Goal: Task Accomplishment & Management: Use online tool/utility

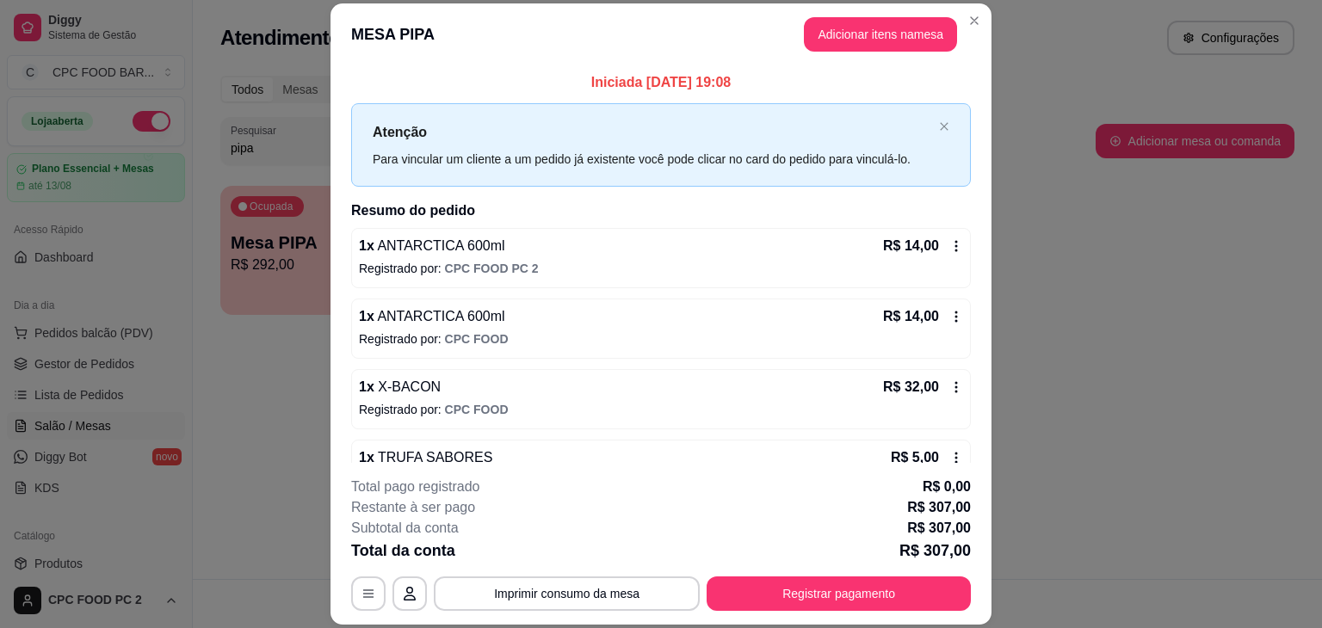
scroll to position [172, 0]
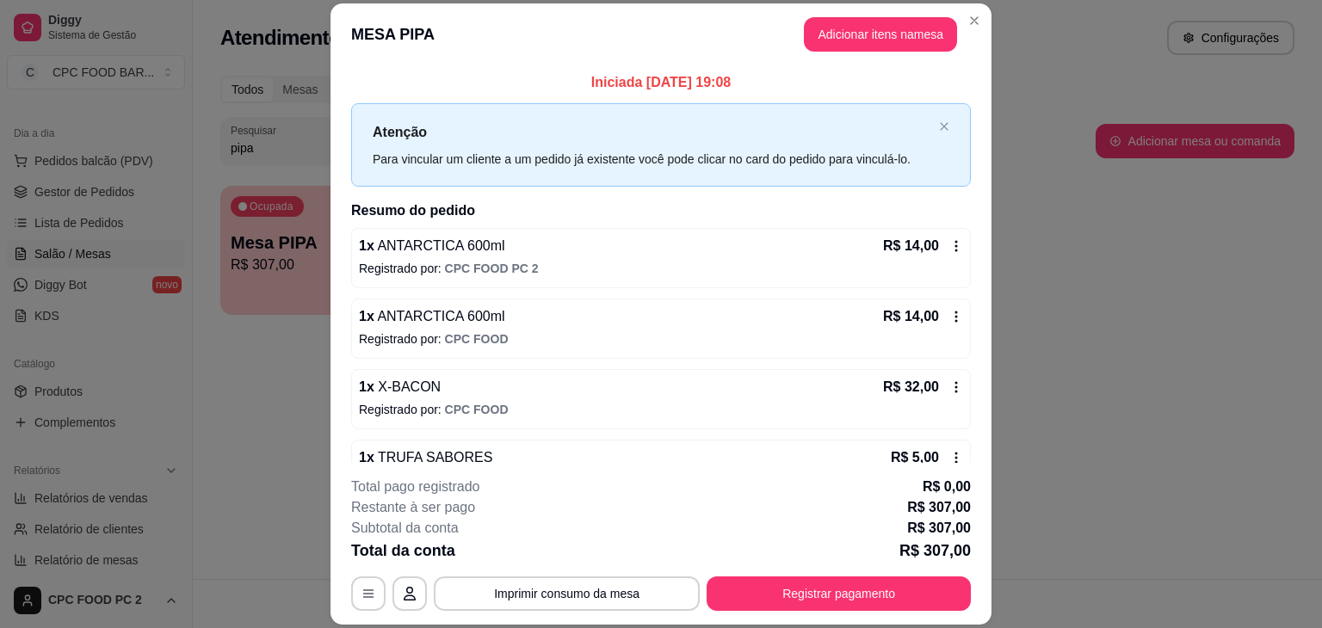
click at [718, 352] on div "1 x [GEOGRAPHIC_DATA] 600ml R$ 14,00 Registrado por: CPC FOOD" at bounding box center [661, 329] width 620 height 60
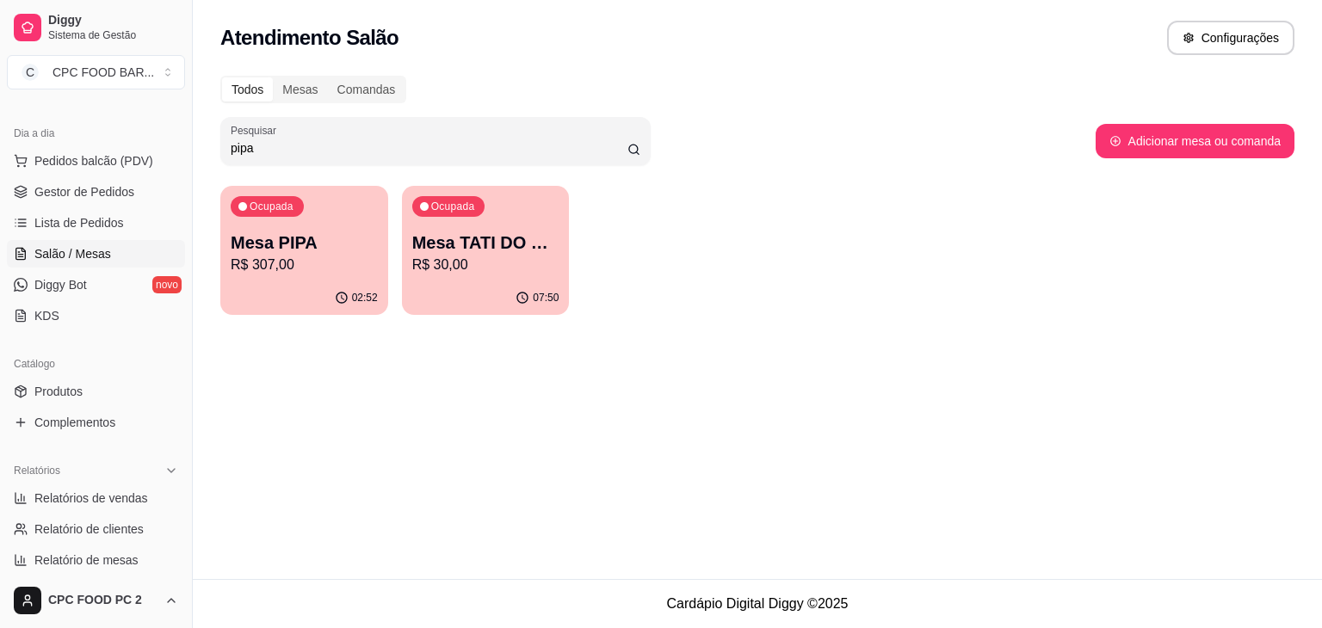
drag, startPoint x: 267, startPoint y: 153, endPoint x: 202, endPoint y: 145, distance: 65.0
click at [202, 145] on div "Todos Mesas Comandas Pesquisar pipa Adicionar mesa ou comanda Ocupada Mesa PIPA…" at bounding box center [757, 200] width 1129 height 270
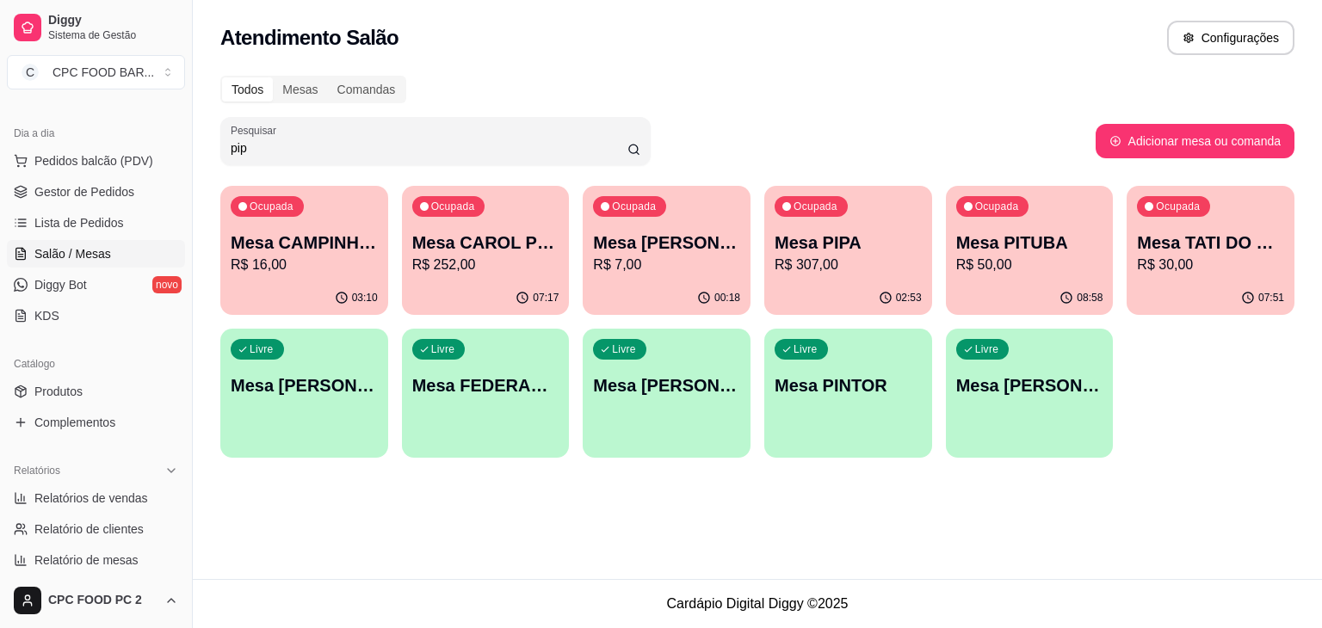
type input "pipa"
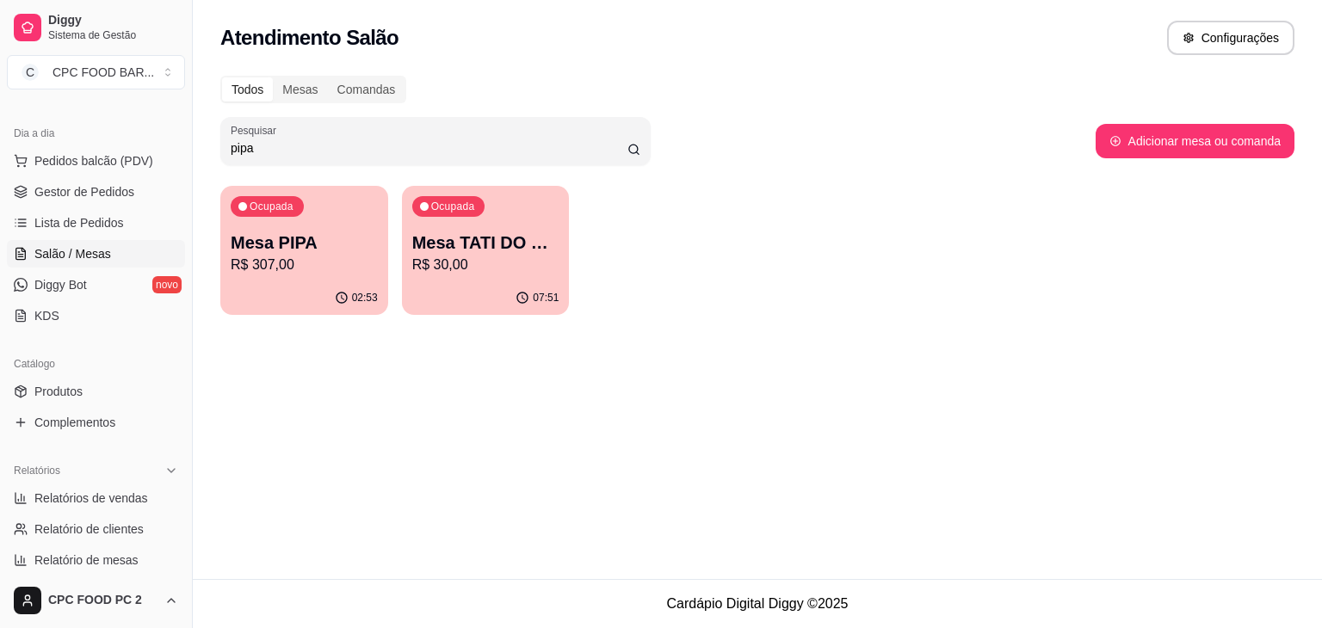
click at [306, 235] on p "Mesa PIPA" at bounding box center [304, 243] width 147 height 24
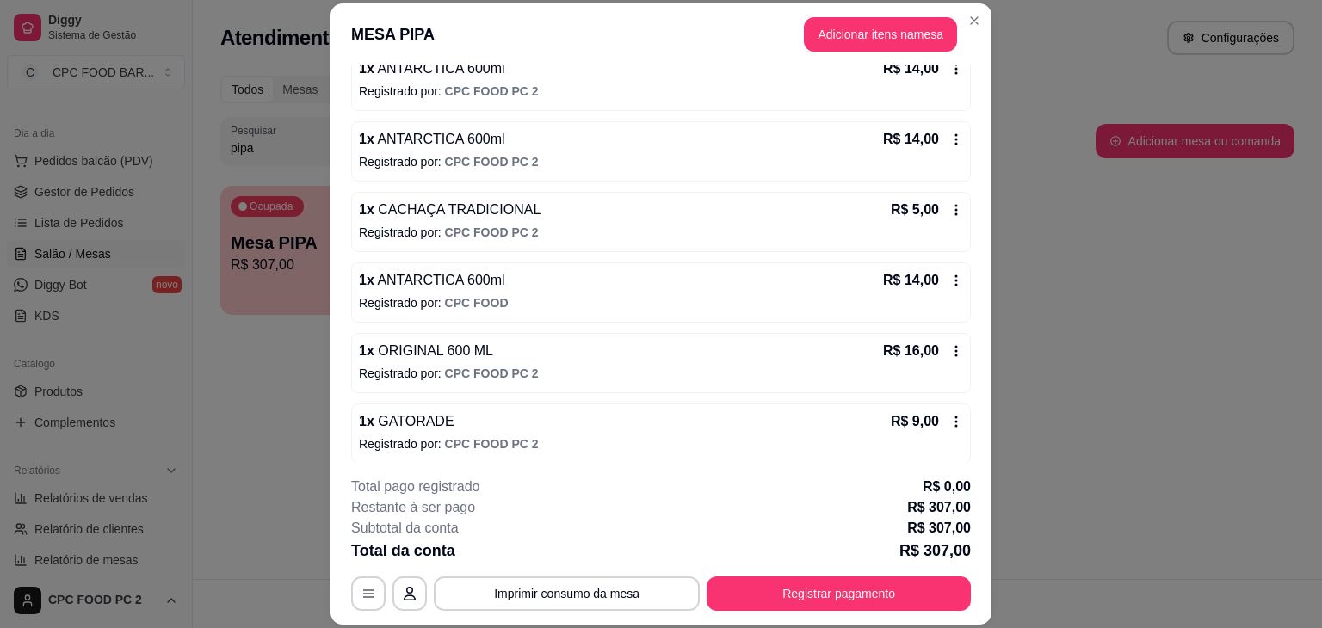
scroll to position [1446, 0]
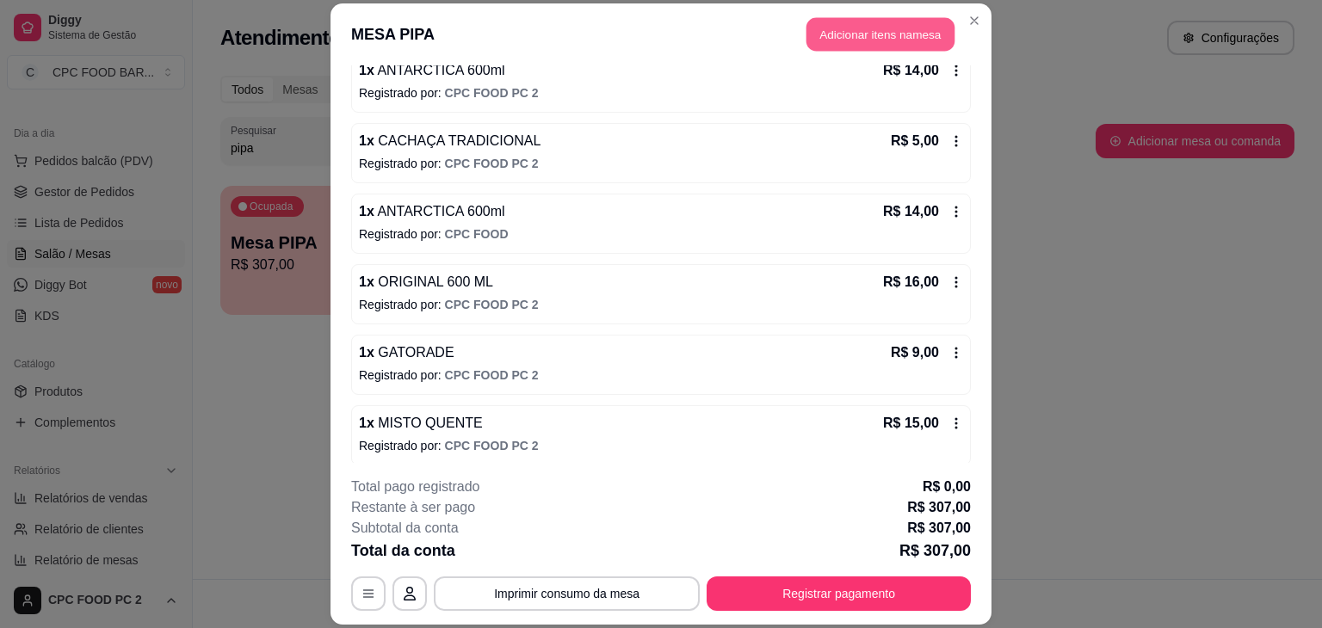
click at [864, 32] on button "Adicionar itens na mesa" at bounding box center [880, 34] width 148 height 34
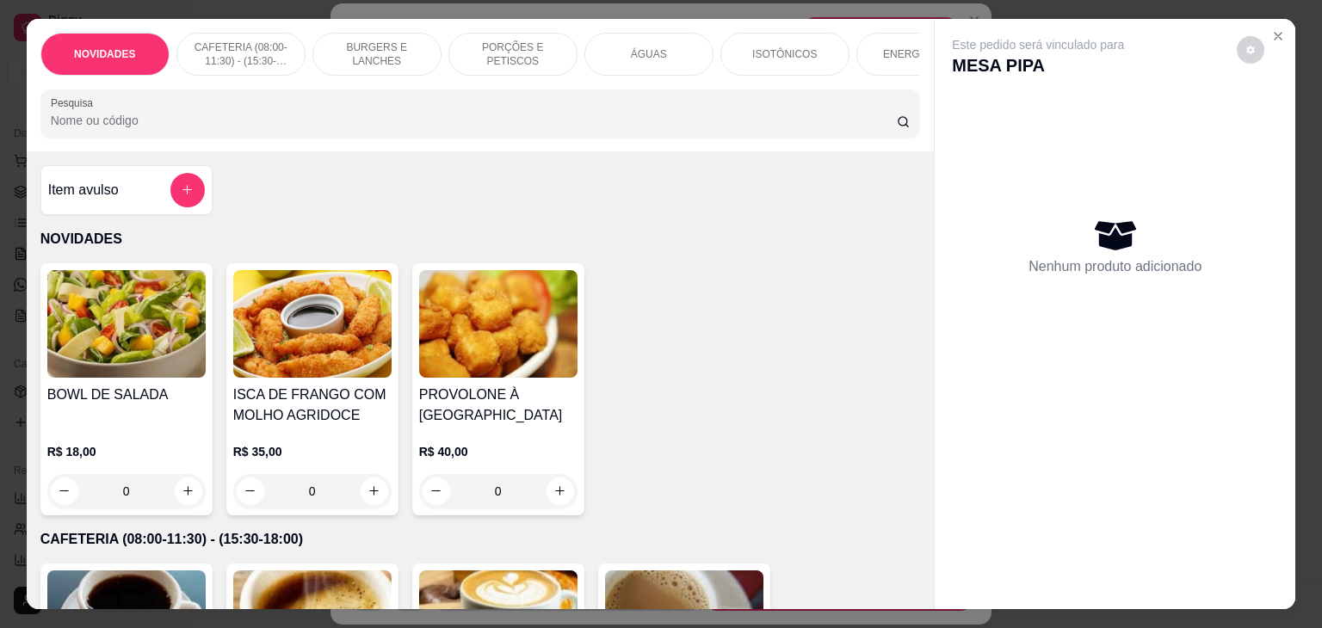
click at [485, 127] on input "Pesquisa" at bounding box center [474, 120] width 846 height 17
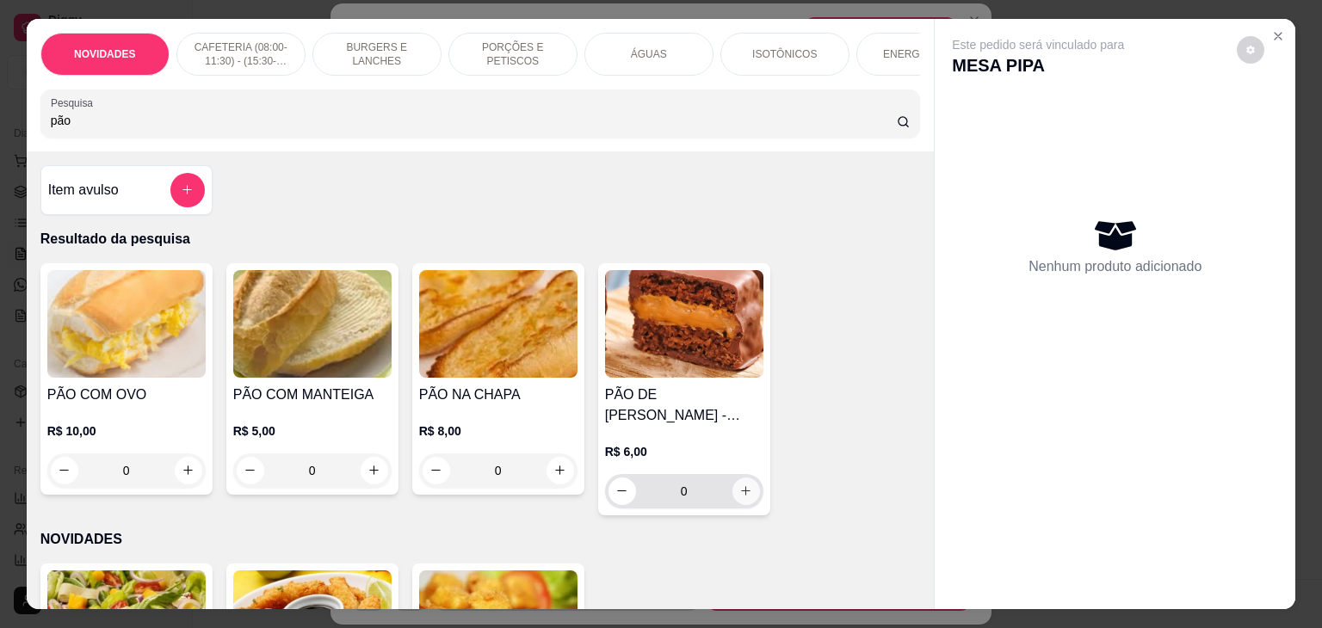
type input "pão"
click at [744, 497] on icon "increase-product-quantity" at bounding box center [745, 491] width 13 height 13
type input "1"
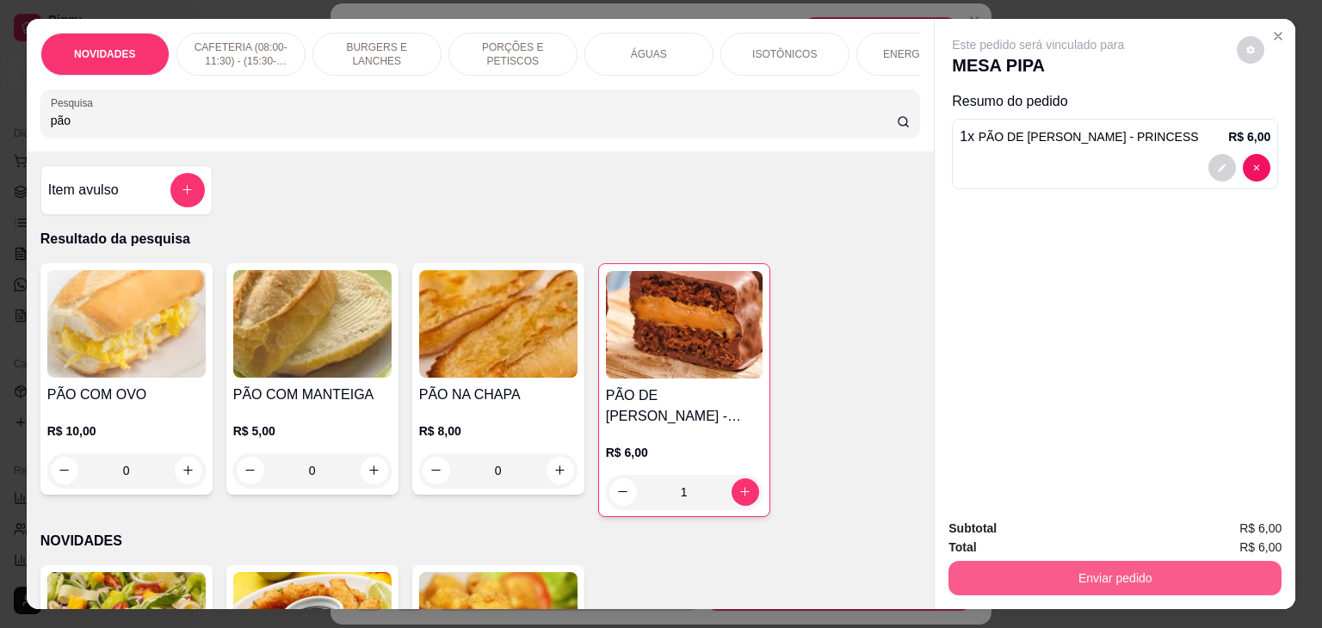
click at [1017, 565] on button "Enviar pedido" at bounding box center [1114, 578] width 333 height 34
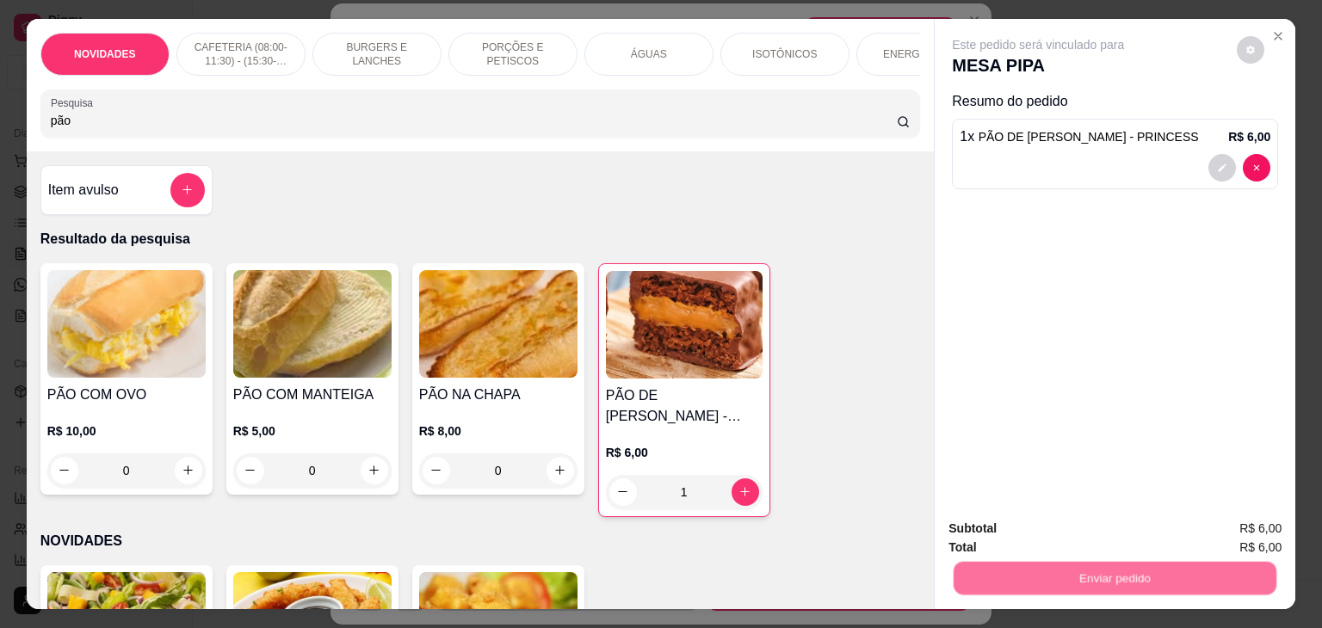
click at [1028, 530] on button "Não registrar e enviar pedido" at bounding box center [1058, 529] width 174 height 32
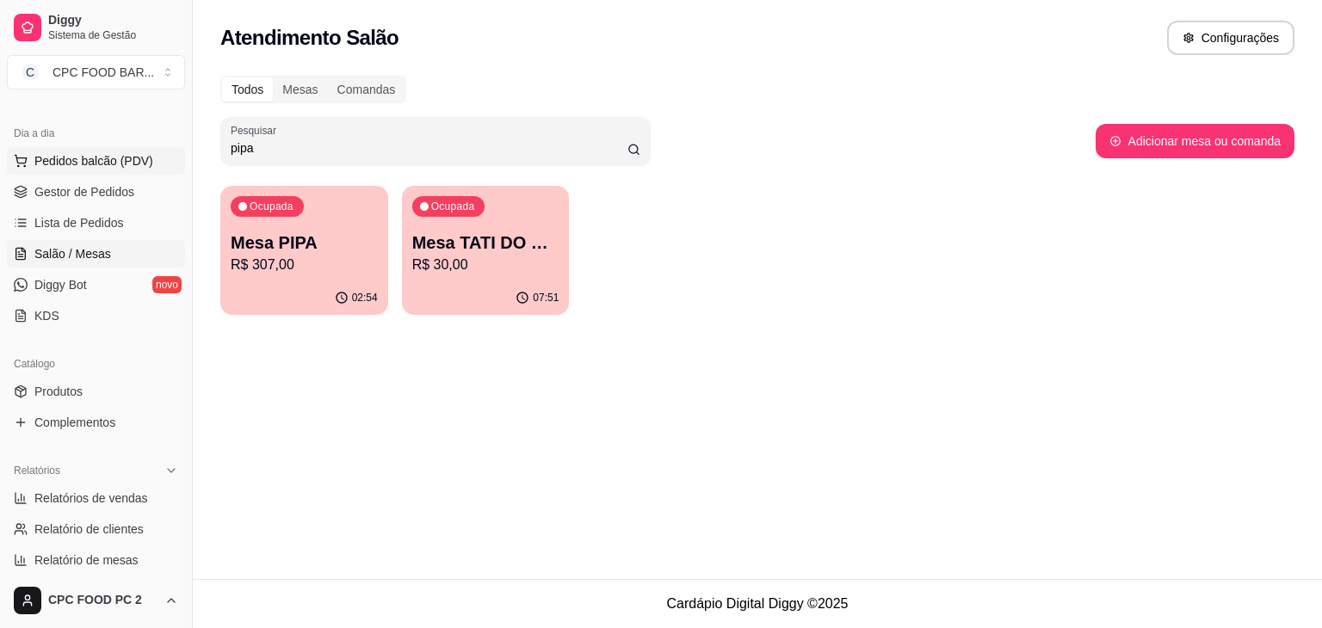
drag, startPoint x: 337, startPoint y: 151, endPoint x: 115, endPoint y: 150, distance: 221.2
click at [115, 150] on div "Diggy Sistema de Gestão C CPC FOOD BAR ... Loja aberta Plano Essencial + Mesas …" at bounding box center [661, 314] width 1322 height 628
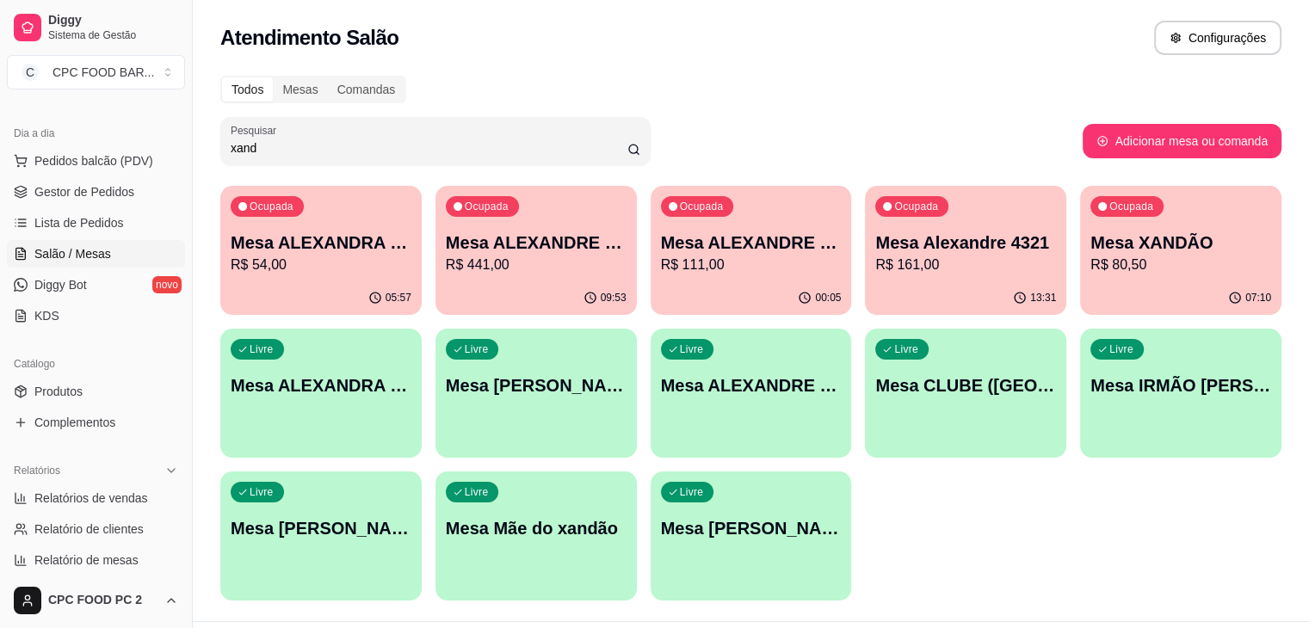
type input "xand"
click at [1093, 254] on p "Mesa XANDÃO" at bounding box center [1181, 243] width 176 height 23
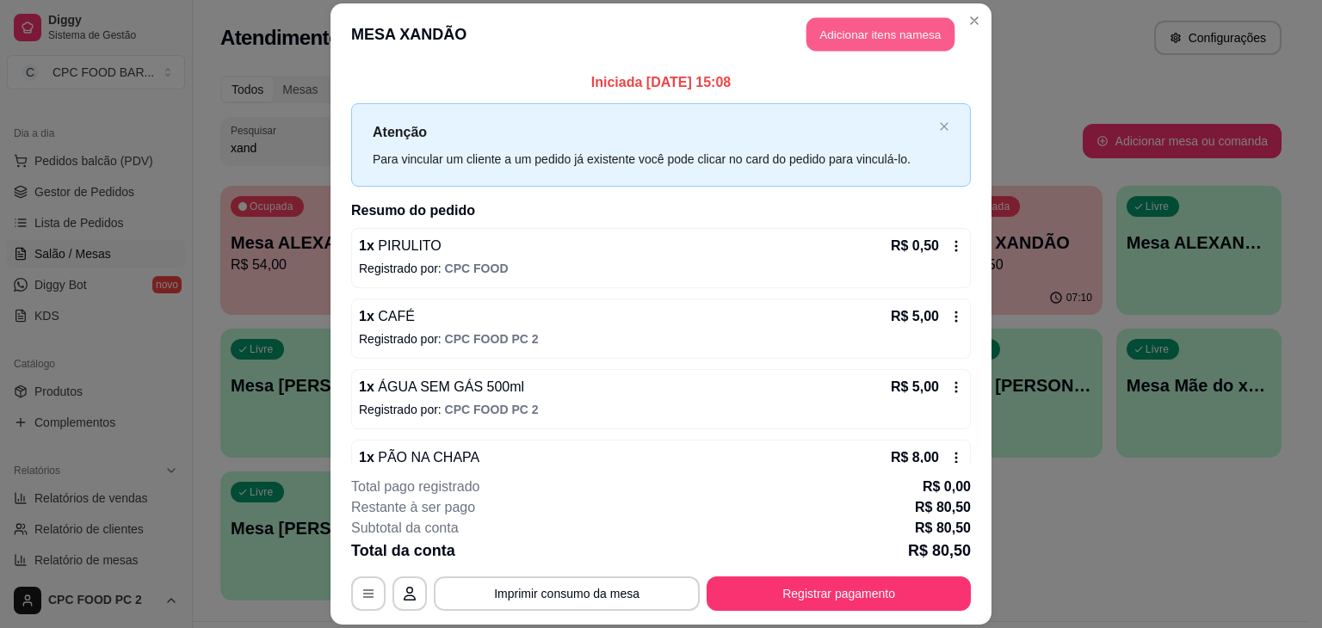
click at [906, 42] on button "Adicionar itens na mesa" at bounding box center [880, 34] width 148 height 34
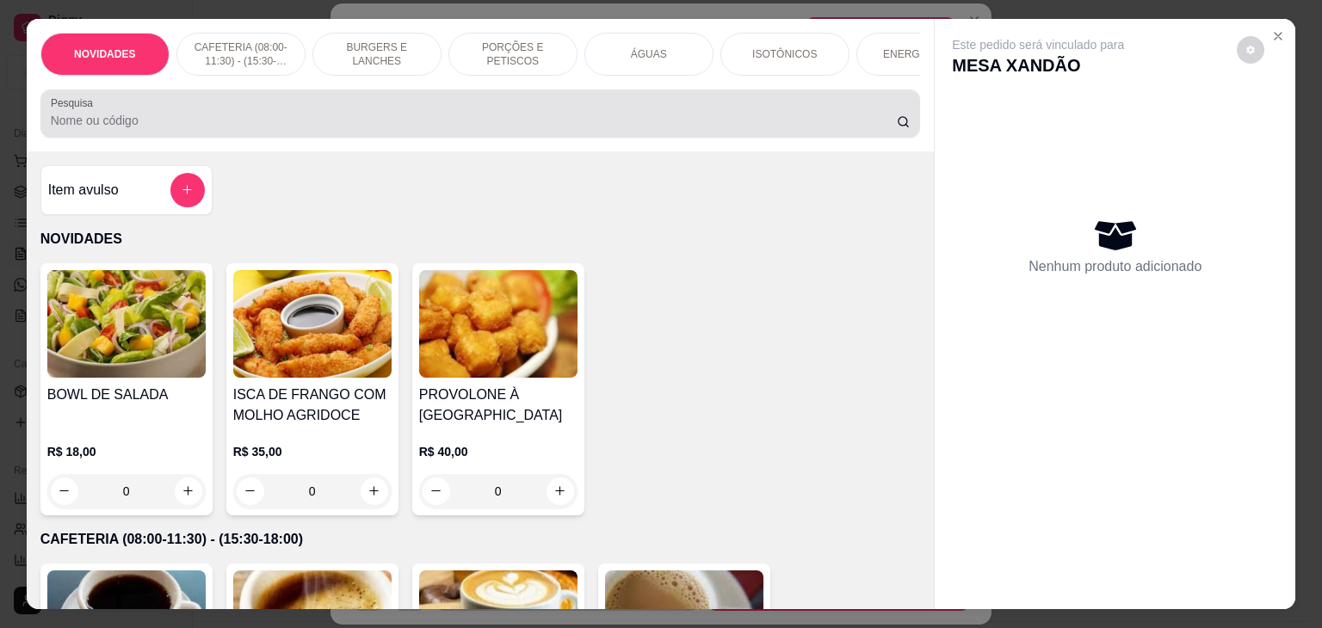
click at [489, 129] on input "Pesquisa" at bounding box center [474, 120] width 846 height 17
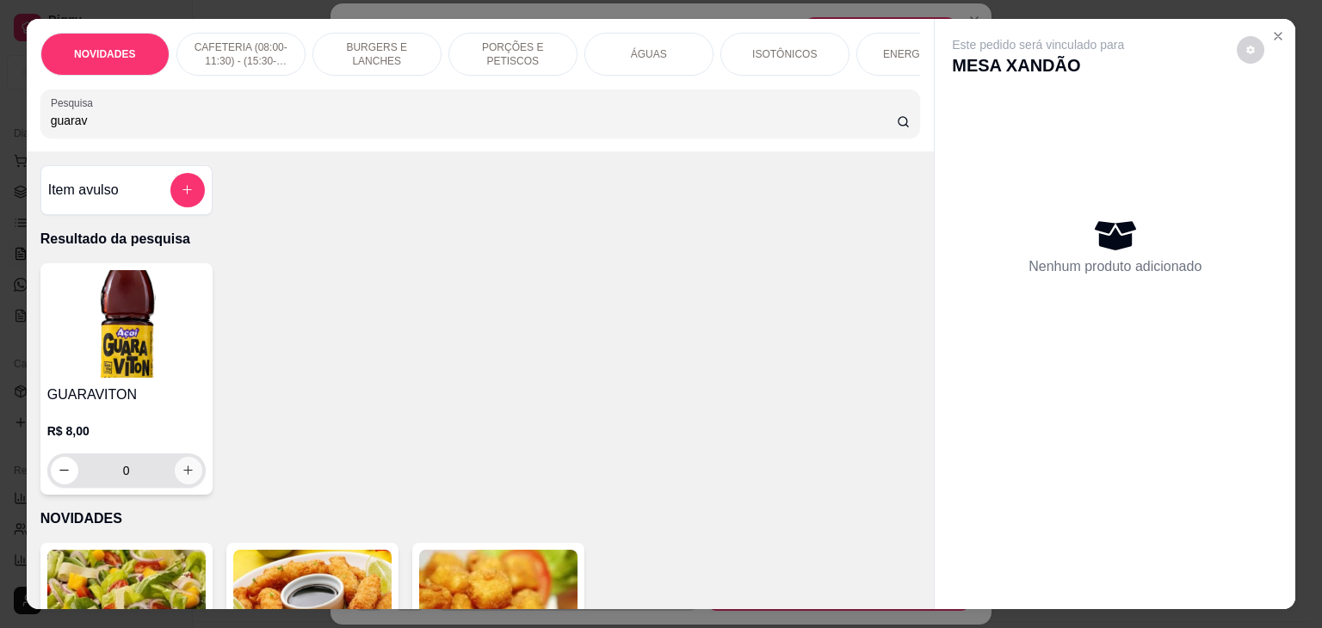
type input "guarav"
click at [175, 474] on button "increase-product-quantity" at bounding box center [189, 471] width 28 height 28
type input "1"
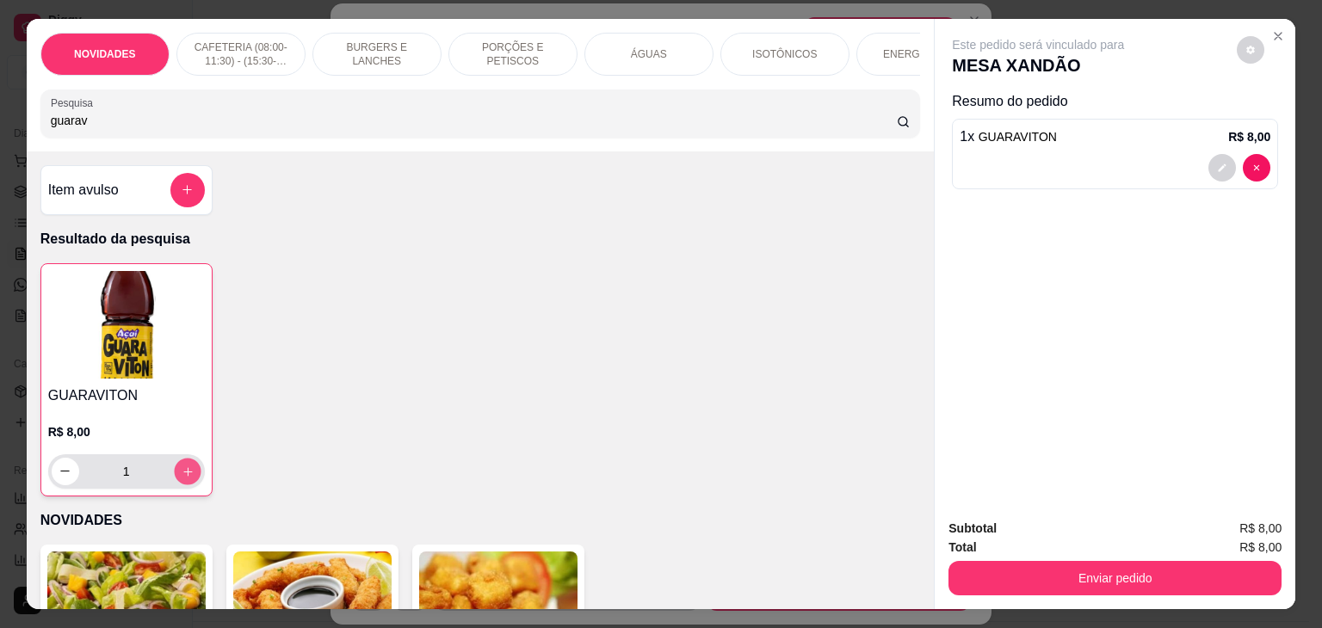
click at [181, 474] on icon "increase-product-quantity" at bounding box center [187, 472] width 13 height 13
type input "2"
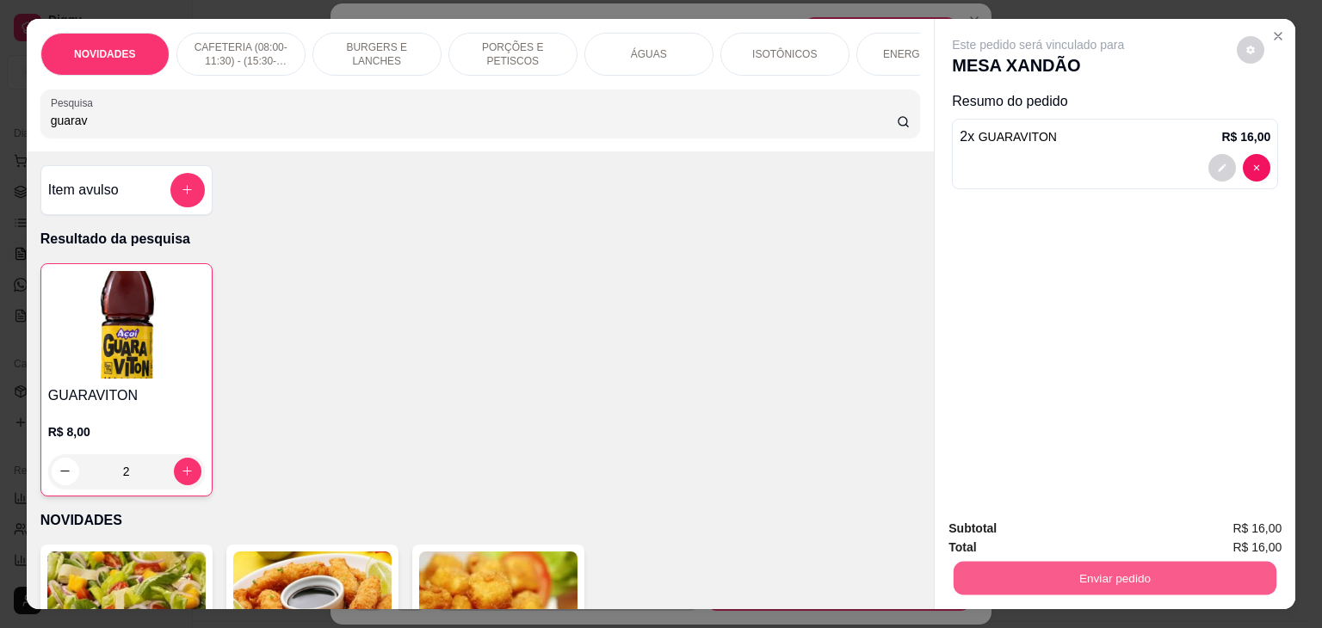
click at [1026, 562] on button "Enviar pedido" at bounding box center [1115, 579] width 323 height 34
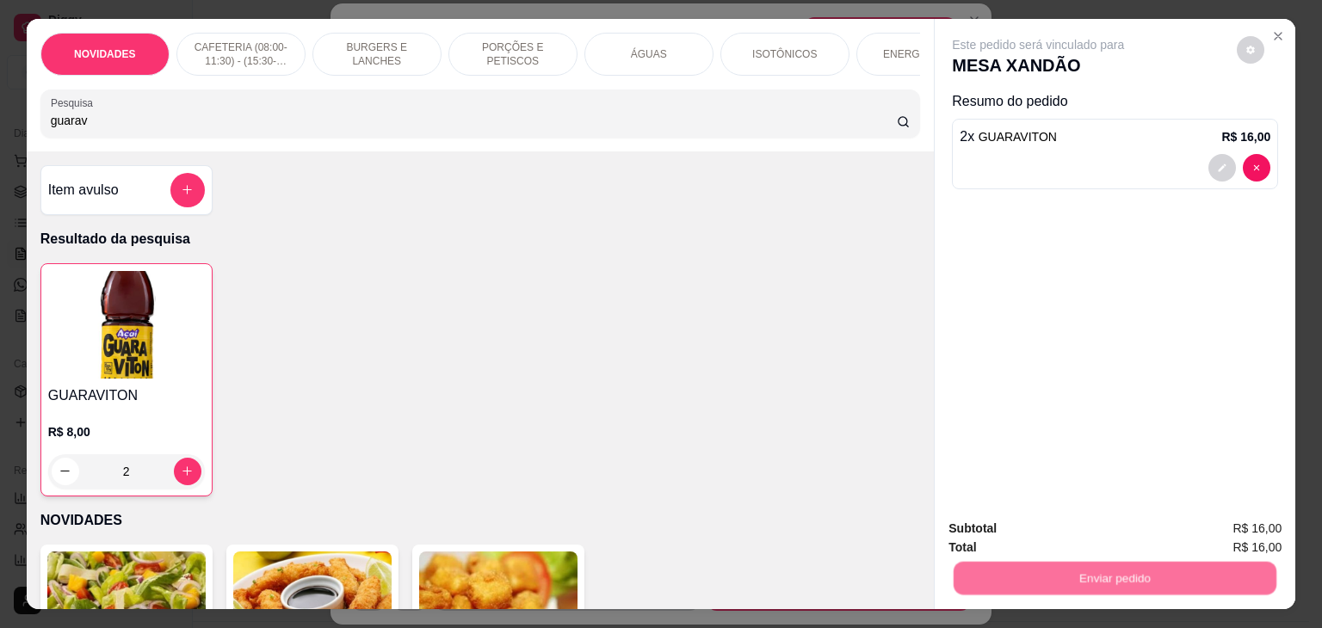
click at [1026, 539] on button "Não registrar e enviar pedido" at bounding box center [1058, 529] width 174 height 32
